Goal: Information Seeking & Learning: Learn about a topic

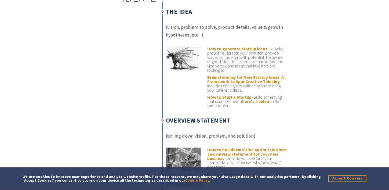
scroll to position [293, 0]
drag, startPoint x: 224, startPoint y: 96, endPoint x: 228, endPoint y: 5, distance: 91.2
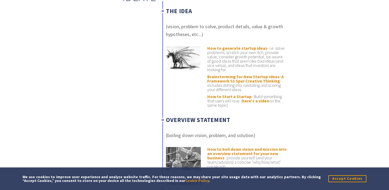
click at [185, 102] on ul "How to generate startup ideas - i.e. solve problems, scratch your own itch, pro…" at bounding box center [226, 78] width 121 height 64
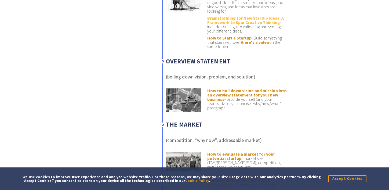
scroll to position [352, 0]
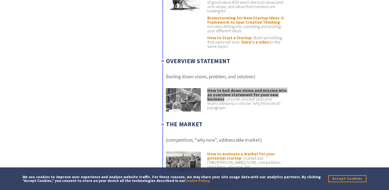
drag, startPoint x: 222, startPoint y: 92, endPoint x: 207, endPoint y: 3, distance: 90.0
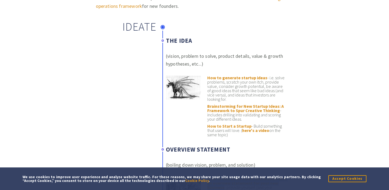
scroll to position [264, 0]
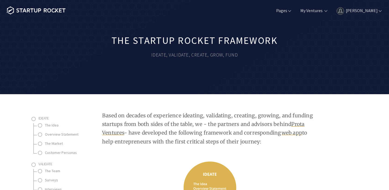
scroll to position [1207, 0]
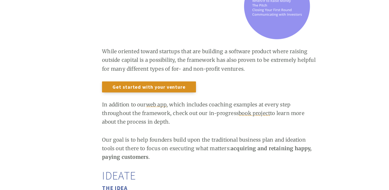
scroll to position [717, 0]
